Goal: Information Seeking & Learning: Learn about a topic

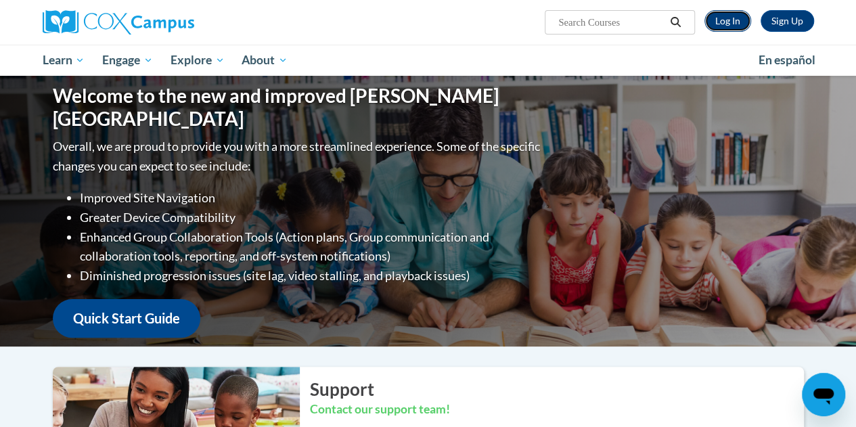
click at [727, 17] on link "Log In" at bounding box center [727, 21] width 47 height 22
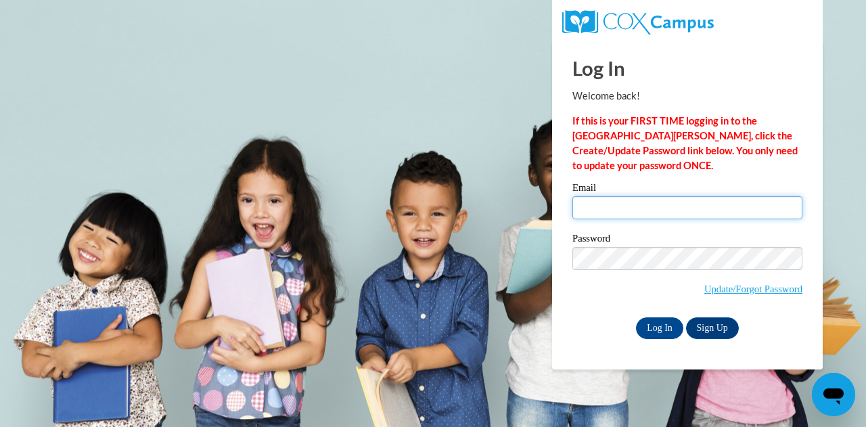
type input "schaufry@wauwatosa.k12.wi.us"
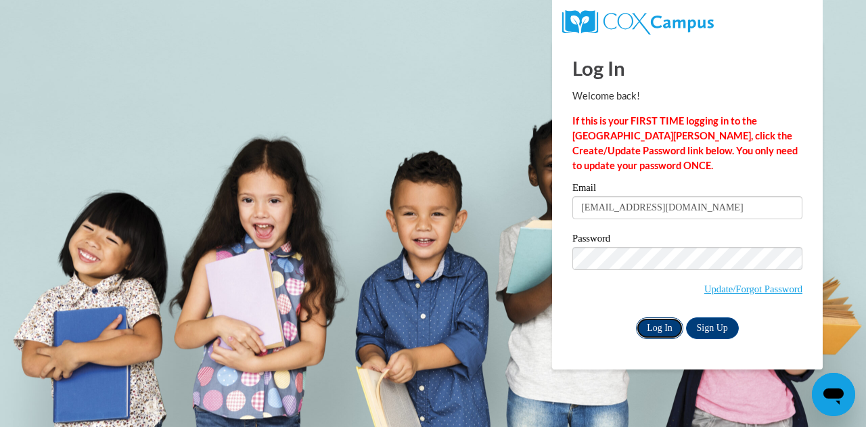
click at [654, 330] on input "Log In" at bounding box center [659, 328] width 47 height 22
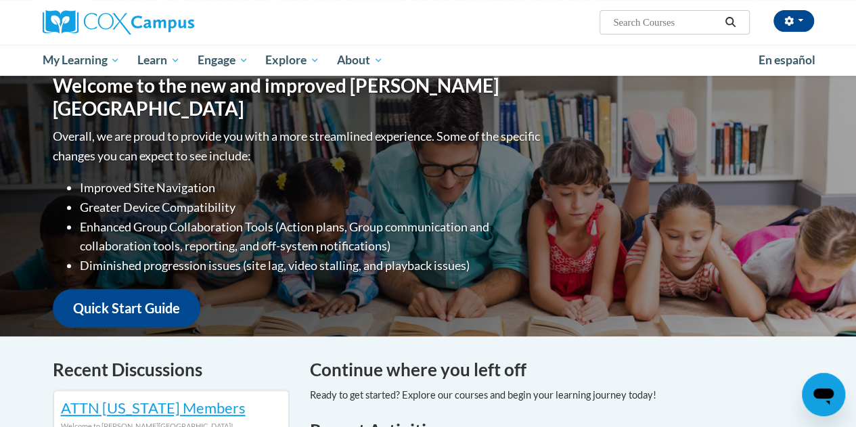
scroll to position [138, 0]
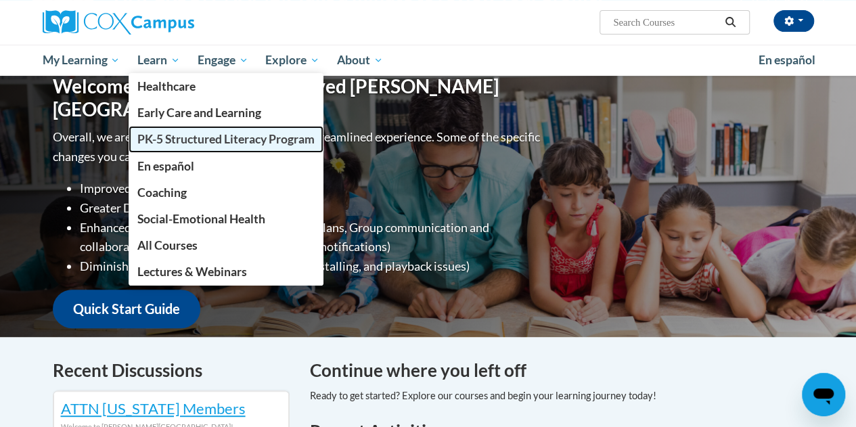
click at [225, 145] on span "PK-5 Structured Literacy Program" at bounding box center [225, 139] width 177 height 14
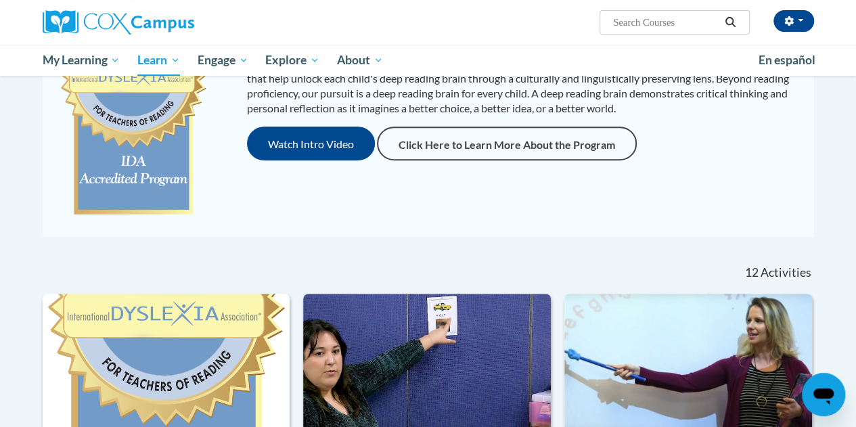
scroll to position [217, 0]
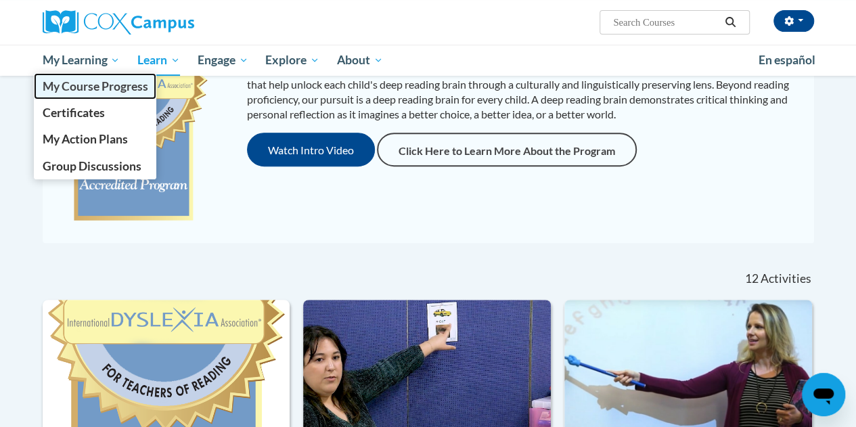
click at [95, 91] on span "My Course Progress" at bounding box center [95, 86] width 106 height 14
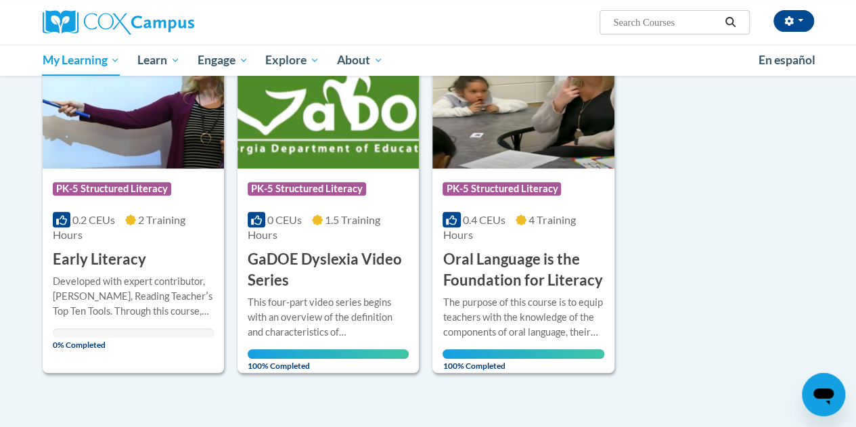
scroll to position [217, 0]
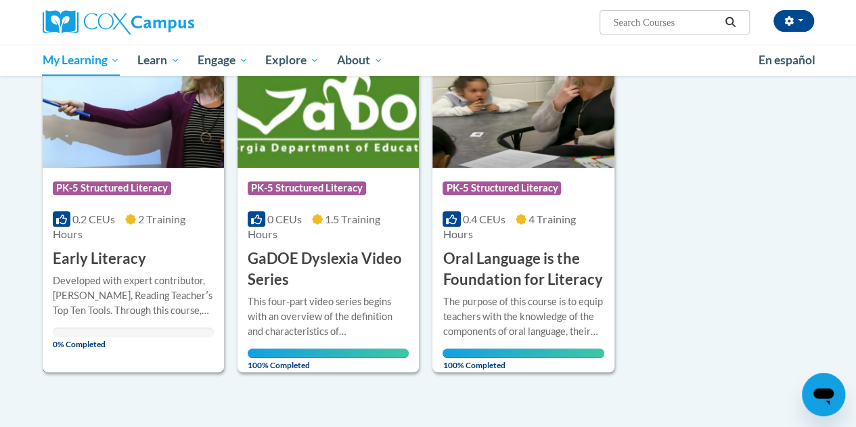
click at [110, 273] on div "Developed with expert contributor, Dr. Deborah Glaser, Reading Teacherʹs Top Te…" at bounding box center [133, 295] width 161 height 45
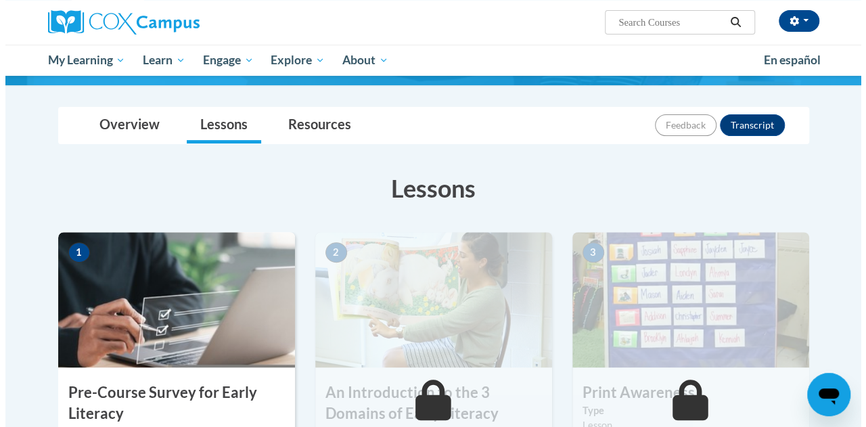
scroll to position [263, 0]
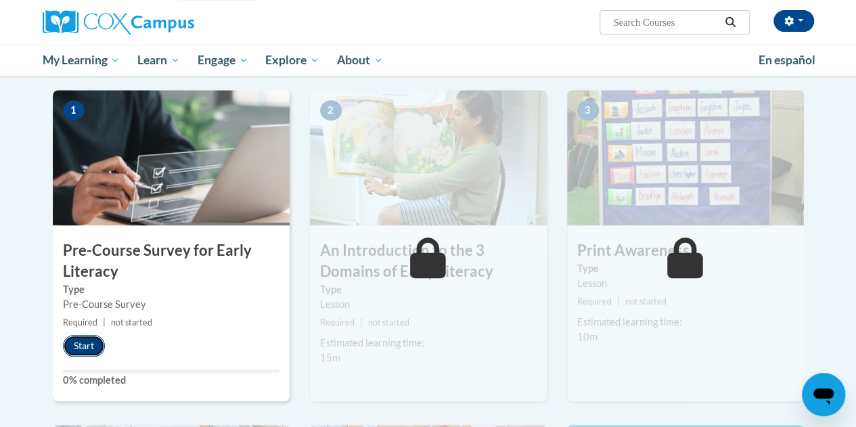
click at [78, 344] on button "Start" at bounding box center [84, 346] width 42 height 22
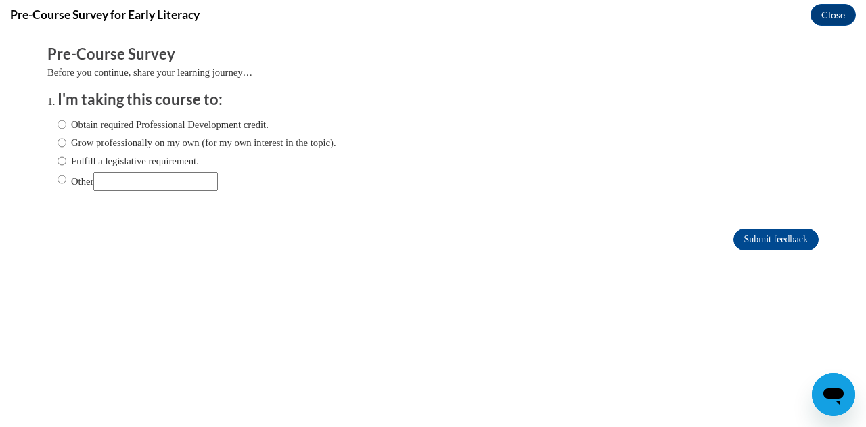
scroll to position [0, 0]
click at [58, 159] on input "Fulfill a legislative requirement." at bounding box center [62, 161] width 9 height 15
radio input "true"
click at [759, 241] on input "Submit feedback" at bounding box center [776, 240] width 85 height 22
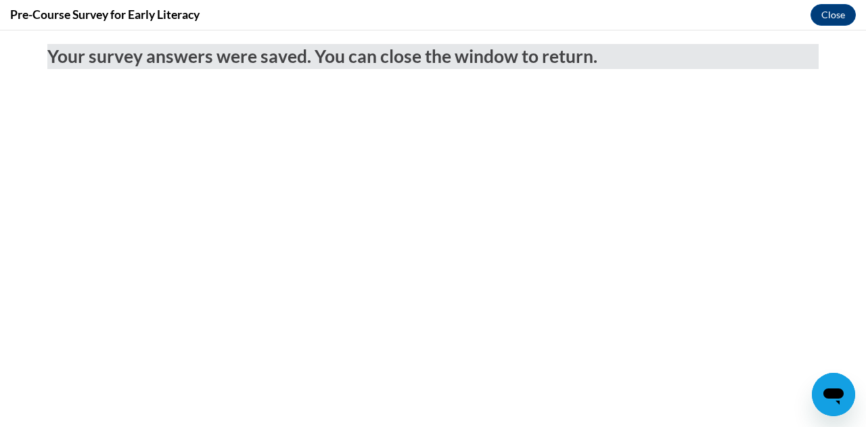
click at [832, 31] on body "Your survey answers were saved. You can close the window to return." at bounding box center [433, 228] width 866 height 397
click at [831, 12] on button "Close" at bounding box center [833, 15] width 45 height 22
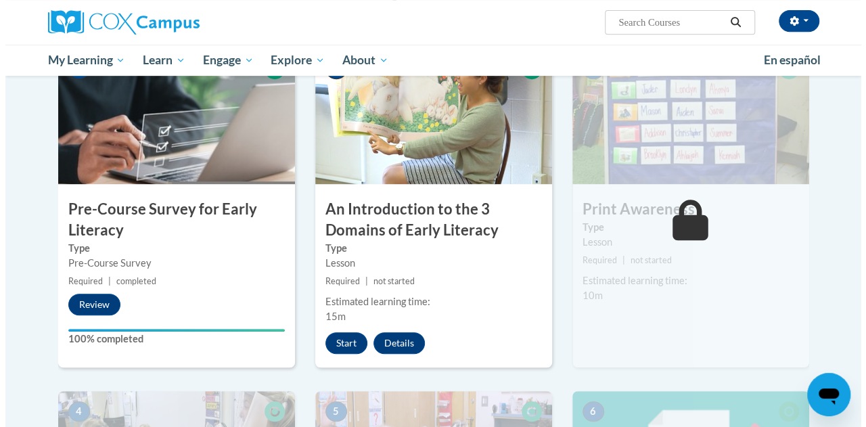
scroll to position [281, 0]
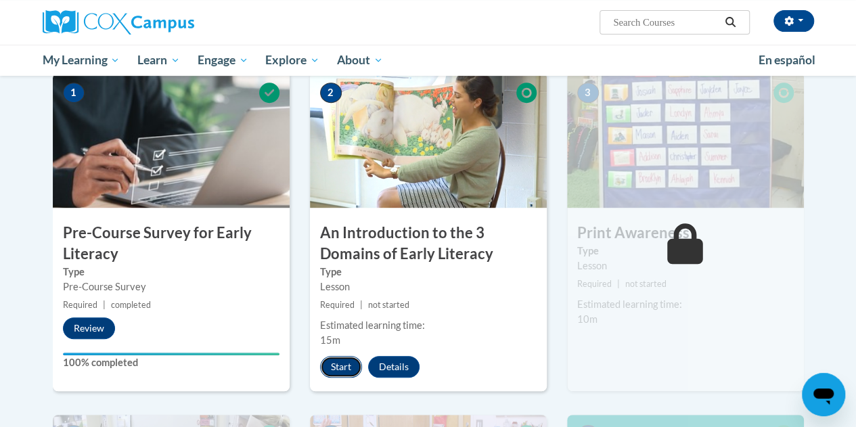
click at [337, 365] on button "Start" at bounding box center [341, 367] width 42 height 22
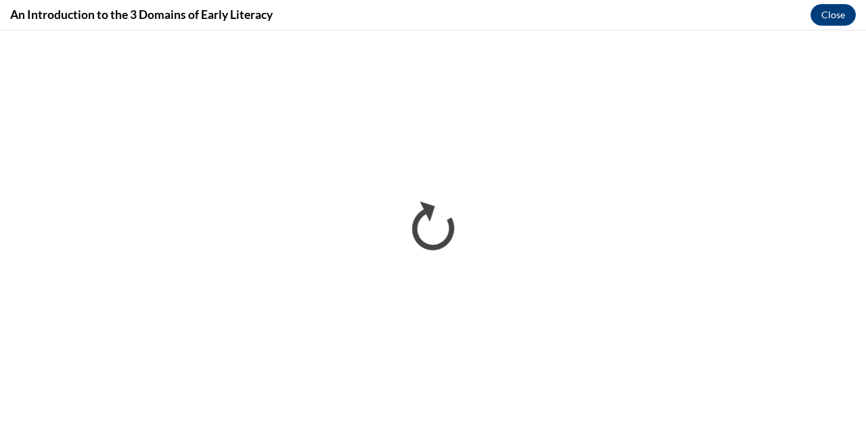
scroll to position [0, 0]
